Goal: Information Seeking & Learning: Learn about a topic

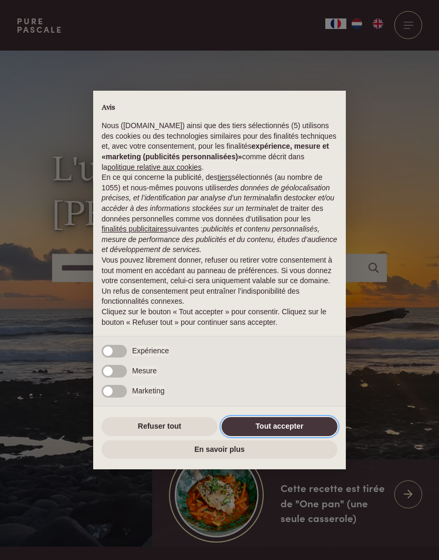
click at [296, 431] on button "Tout accepter" at bounding box center [280, 426] width 116 height 19
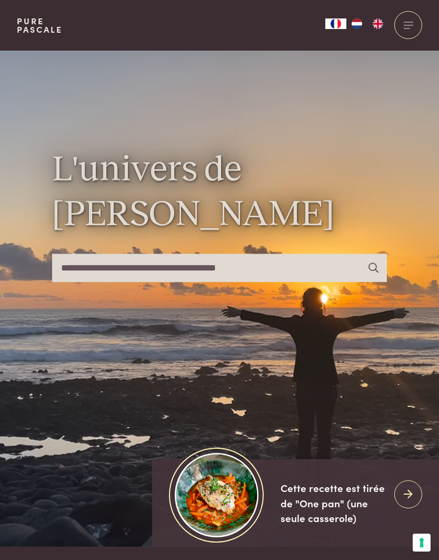
click at [252, 282] on input "text" at bounding box center [220, 268] width 336 height 28
type input "*"
type input "*****"
click at [412, 28] on div at bounding box center [409, 25] width 28 height 28
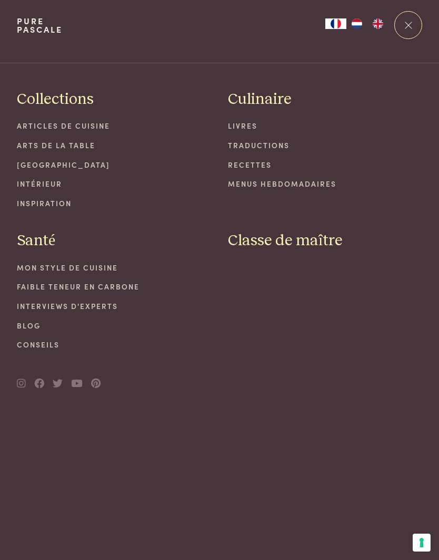
click at [254, 167] on link "Recettes" at bounding box center [325, 164] width 194 height 11
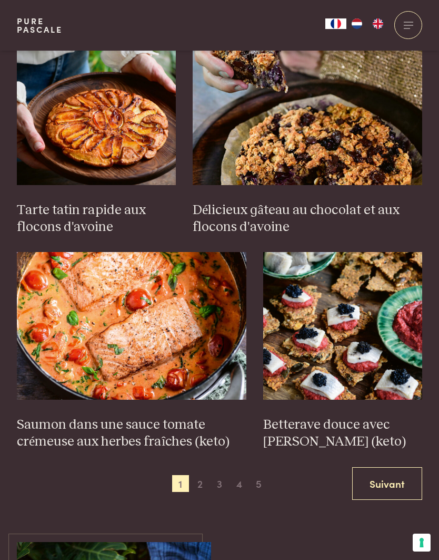
scroll to position [1393, 0]
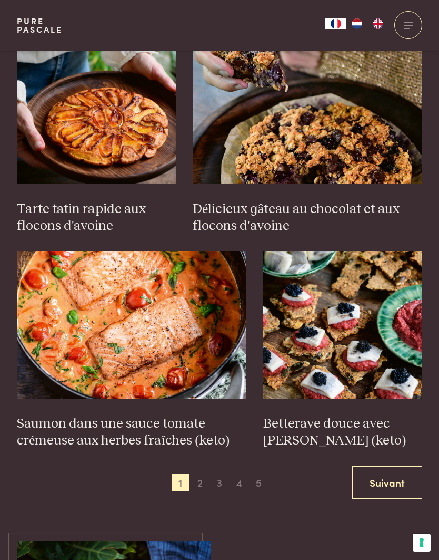
click at [397, 466] on link "Suivant" at bounding box center [388, 482] width 70 height 33
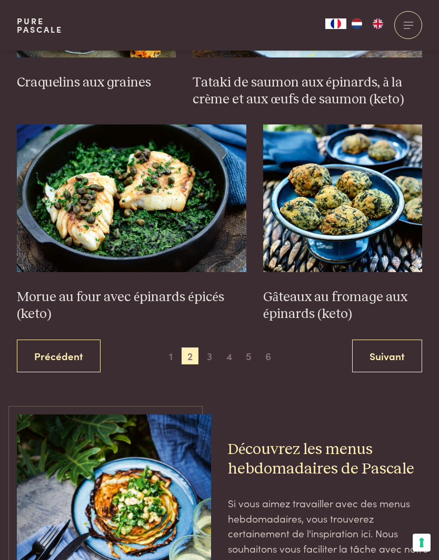
scroll to position [1508, 0]
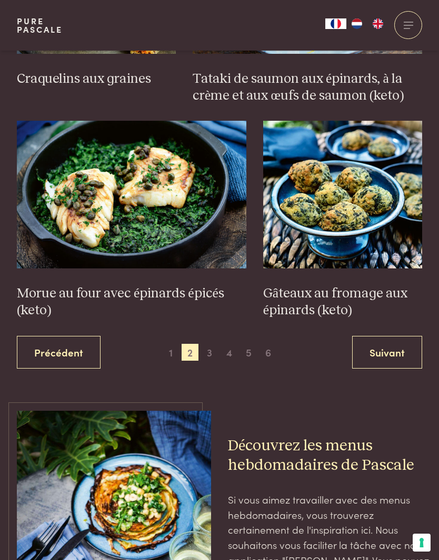
click at [399, 336] on link "Suivant" at bounding box center [388, 352] width 70 height 33
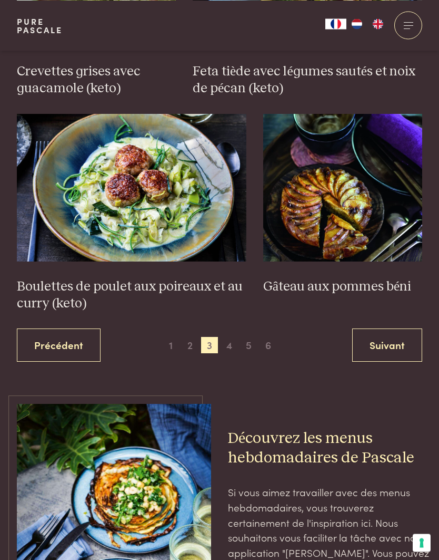
scroll to position [1601, 0]
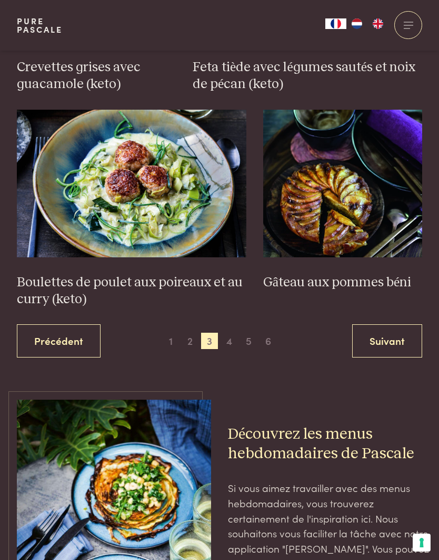
click at [401, 324] on link "Suivant" at bounding box center [388, 340] width 70 height 33
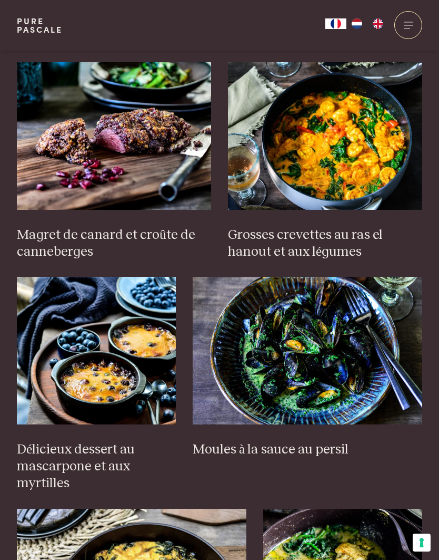
scroll to position [491, 0]
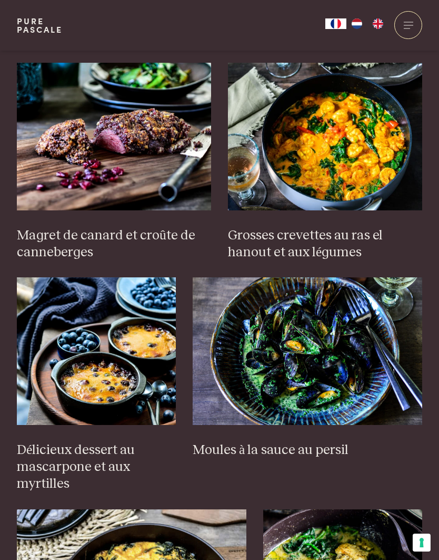
click at [133, 231] on h3 "Magret de canard et croûte de canneberges" at bounding box center [114, 244] width 194 height 34
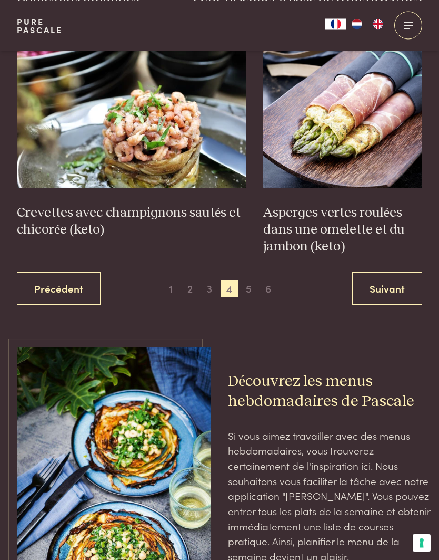
scroll to position [1625, 0]
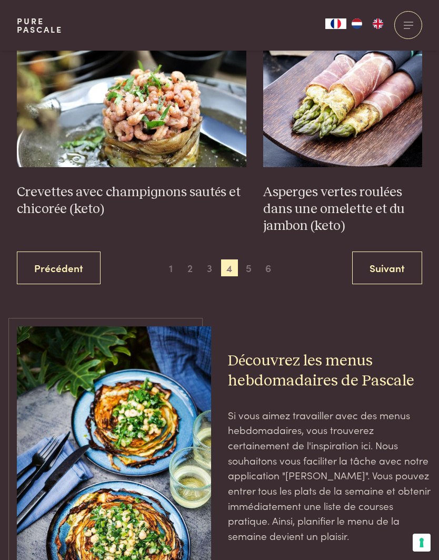
click at [394, 253] on link "Suivant" at bounding box center [388, 267] width 70 height 33
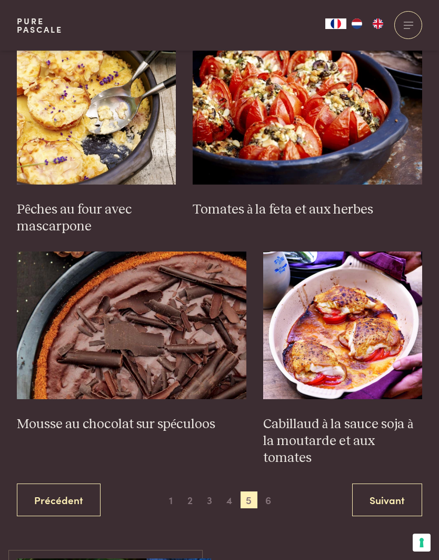
scroll to position [1393, 0]
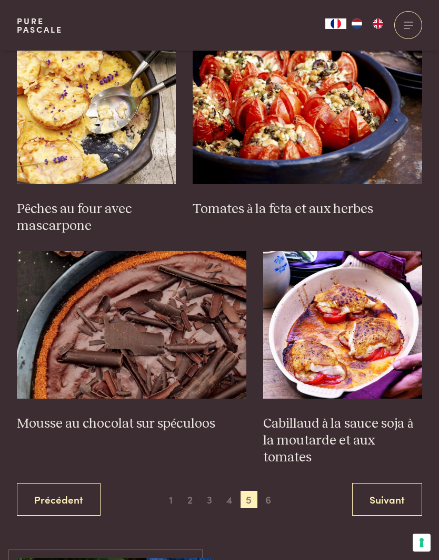
click at [395, 483] on link "Suivant" at bounding box center [388, 499] width 70 height 33
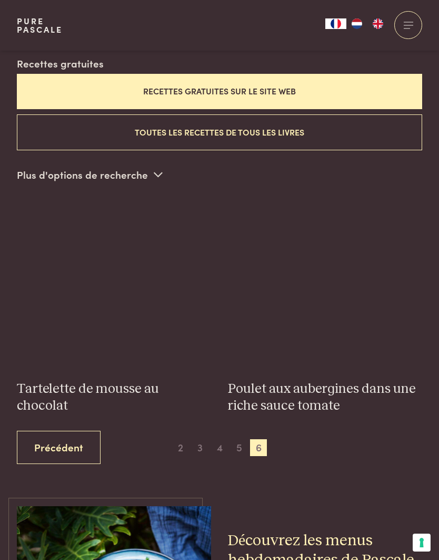
scroll to position [276, 0]
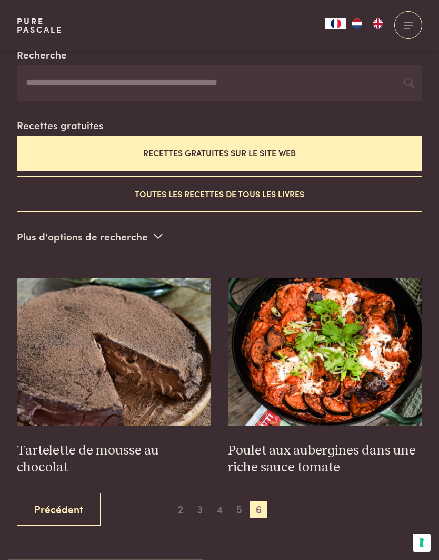
scroll to position [533, 0]
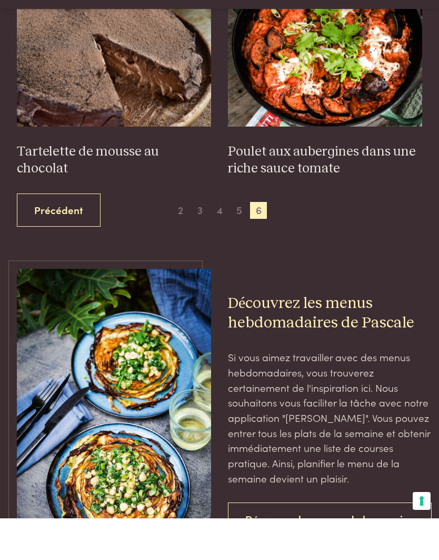
click at [340, 544] on link "Découvrez les menus de la semaine" at bounding box center [330, 560] width 204 height 33
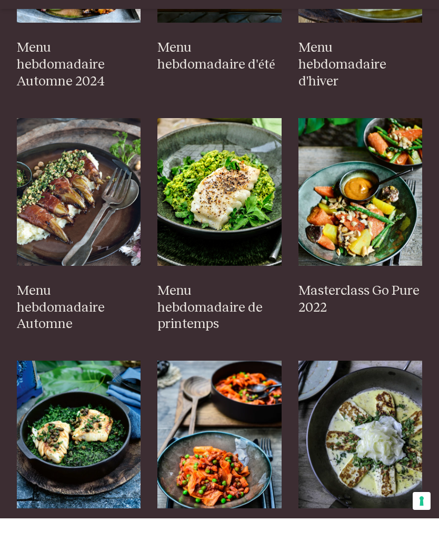
scroll to position [512, 0]
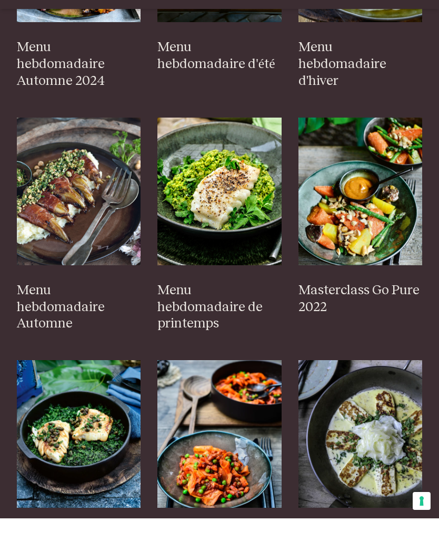
click at [83, 324] on h3 "Menu hebdomadaire Automne" at bounding box center [79, 349] width 124 height 51
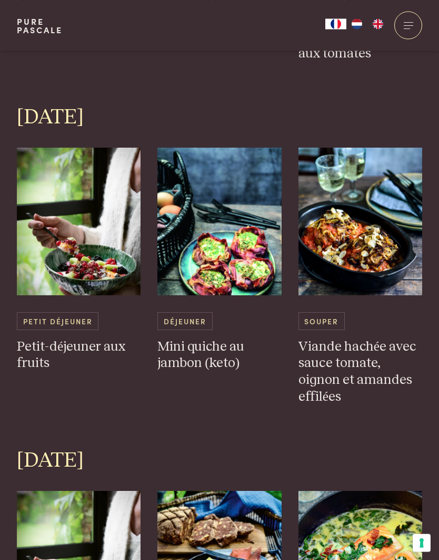
scroll to position [1423, 0]
